Goal: Transaction & Acquisition: Purchase product/service

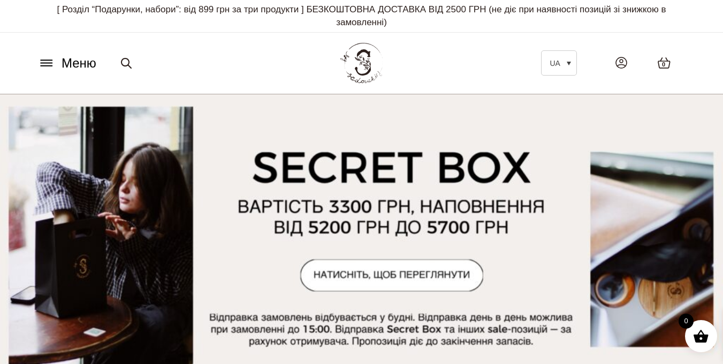
click at [56, 62] on button "Меню" at bounding box center [67, 63] width 65 height 20
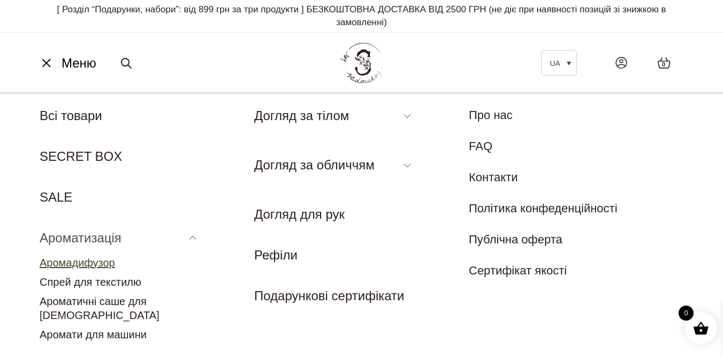
click at [95, 265] on link "Аромадифузор" at bounding box center [78, 262] width 76 height 12
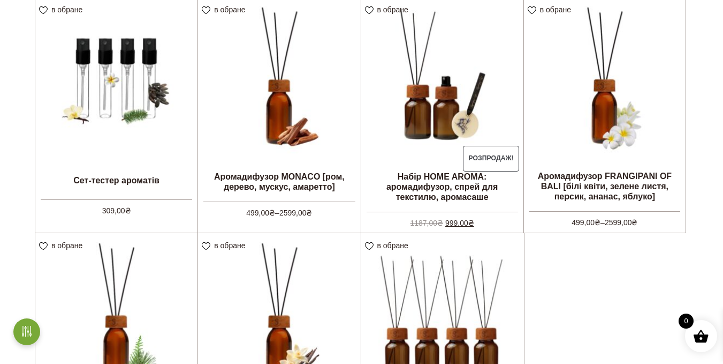
scroll to position [357, 0]
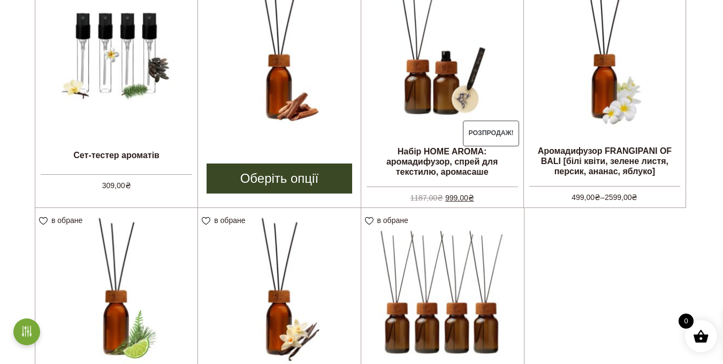
click at [275, 175] on link "Оберіть опції" at bounding box center [279, 178] width 145 height 30
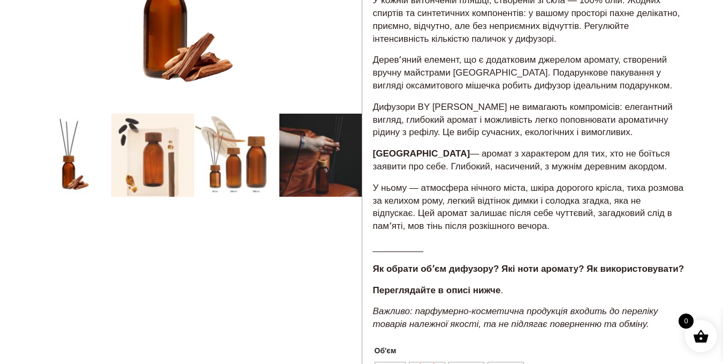
scroll to position [446, 0]
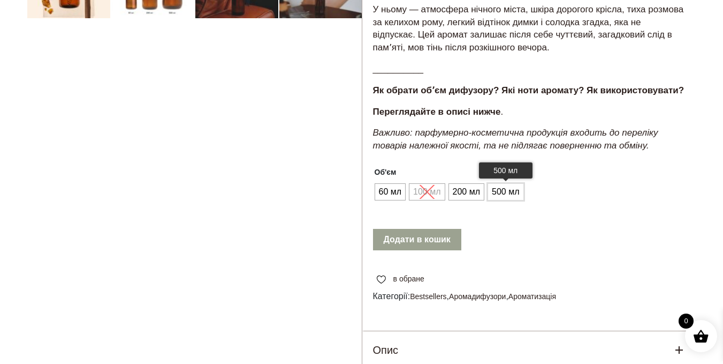
click at [495, 189] on span "500 мл" at bounding box center [505, 191] width 33 height 17
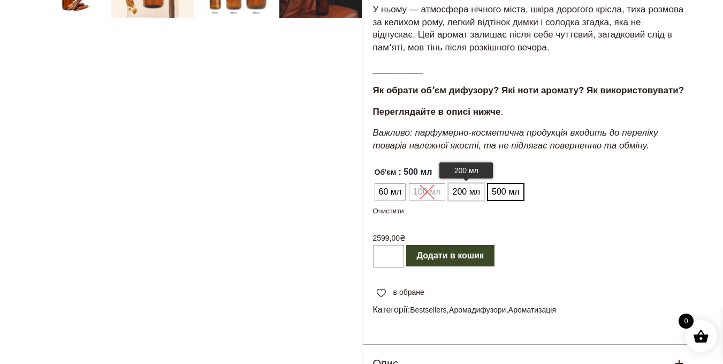
click at [462, 194] on span "200 мл" at bounding box center [466, 191] width 33 height 17
click at [435, 192] on ul "60 мл 100 мл 200 мл 500 мл" at bounding box center [448, 192] width 150 height 20
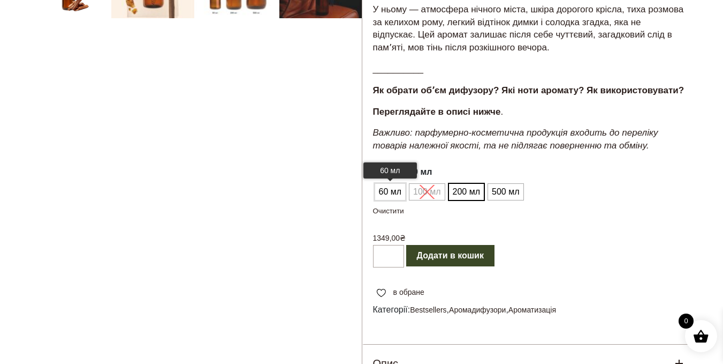
click at [398, 193] on span "60 мл" at bounding box center [390, 191] width 28 height 17
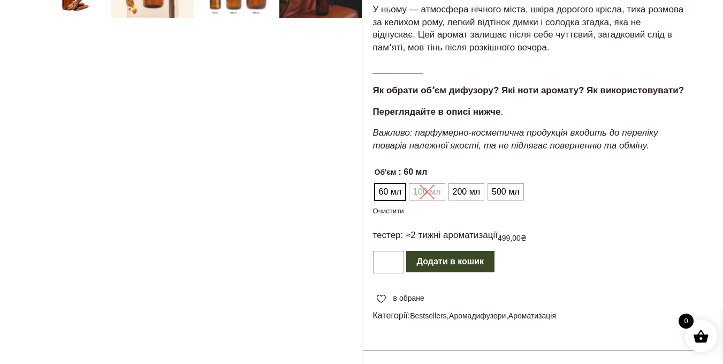
click at [430, 192] on ul "60 мл 100 мл 200 мл 500 мл" at bounding box center [449, 192] width 153 height 20
click at [466, 191] on span "200 мл" at bounding box center [466, 191] width 33 height 17
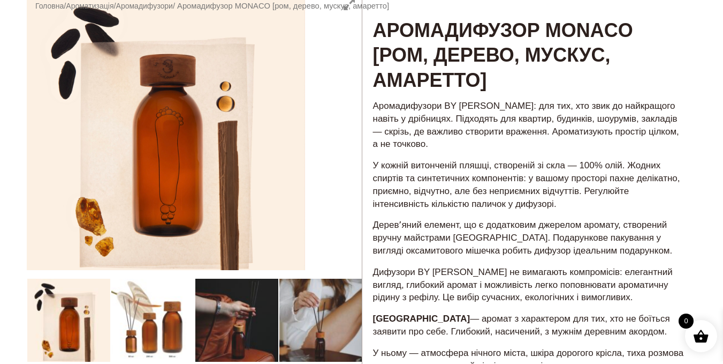
scroll to position [268, 0]
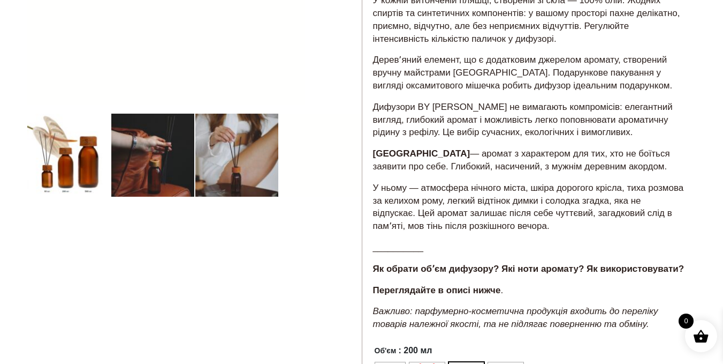
click at [189, 182] on div at bounding box center [194, 232] width 335 height 810
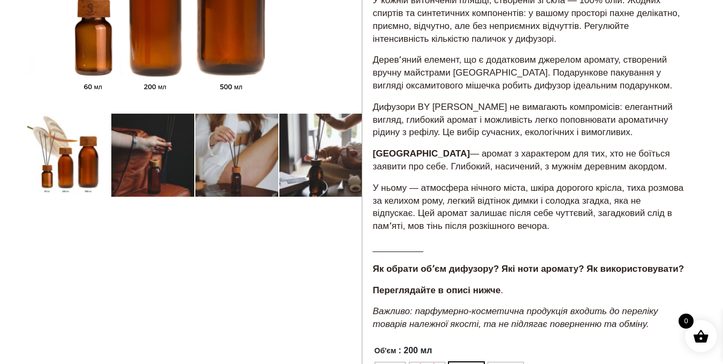
scroll to position [89, 0]
